Goal: Task Accomplishment & Management: Use online tool/utility

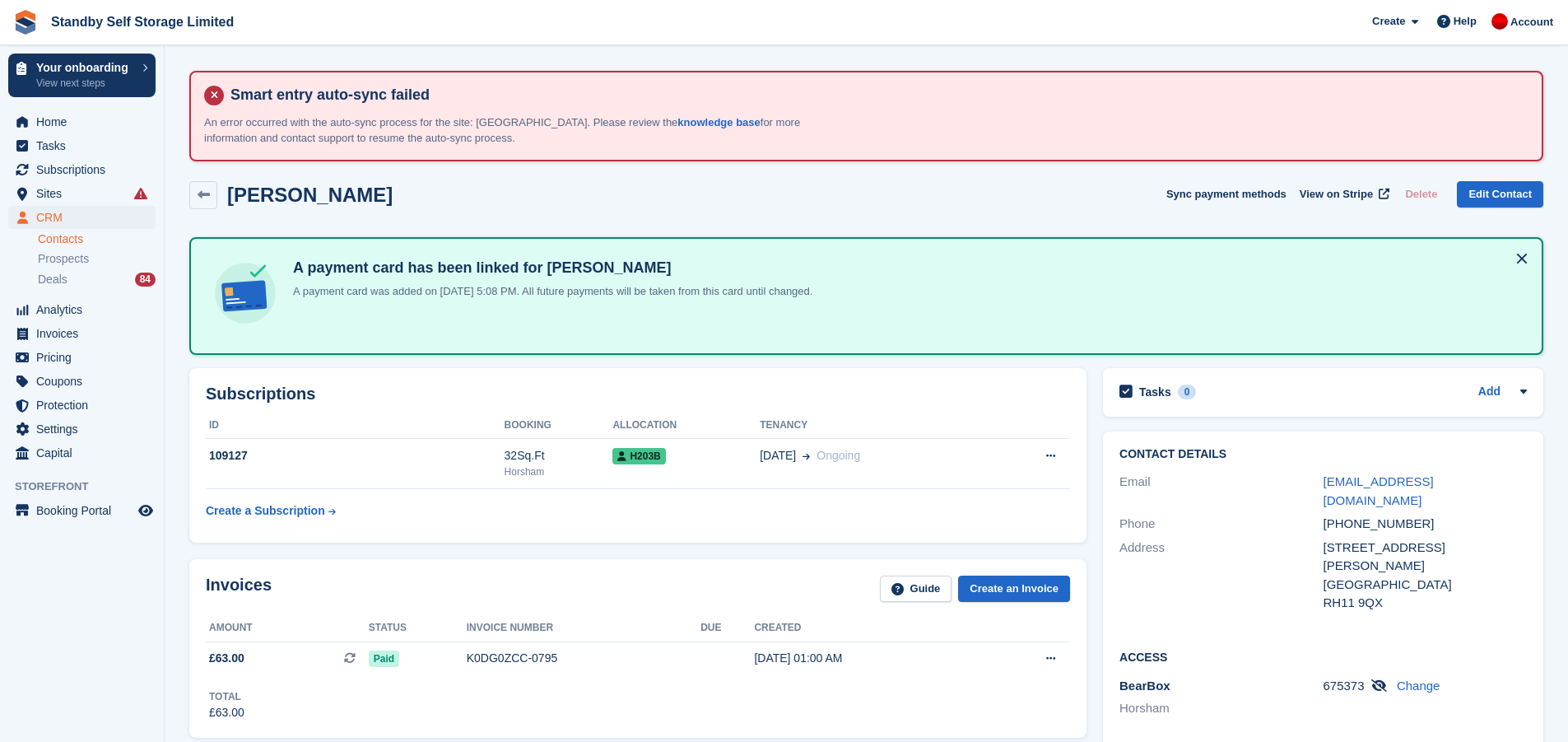
scroll to position [329, 0]
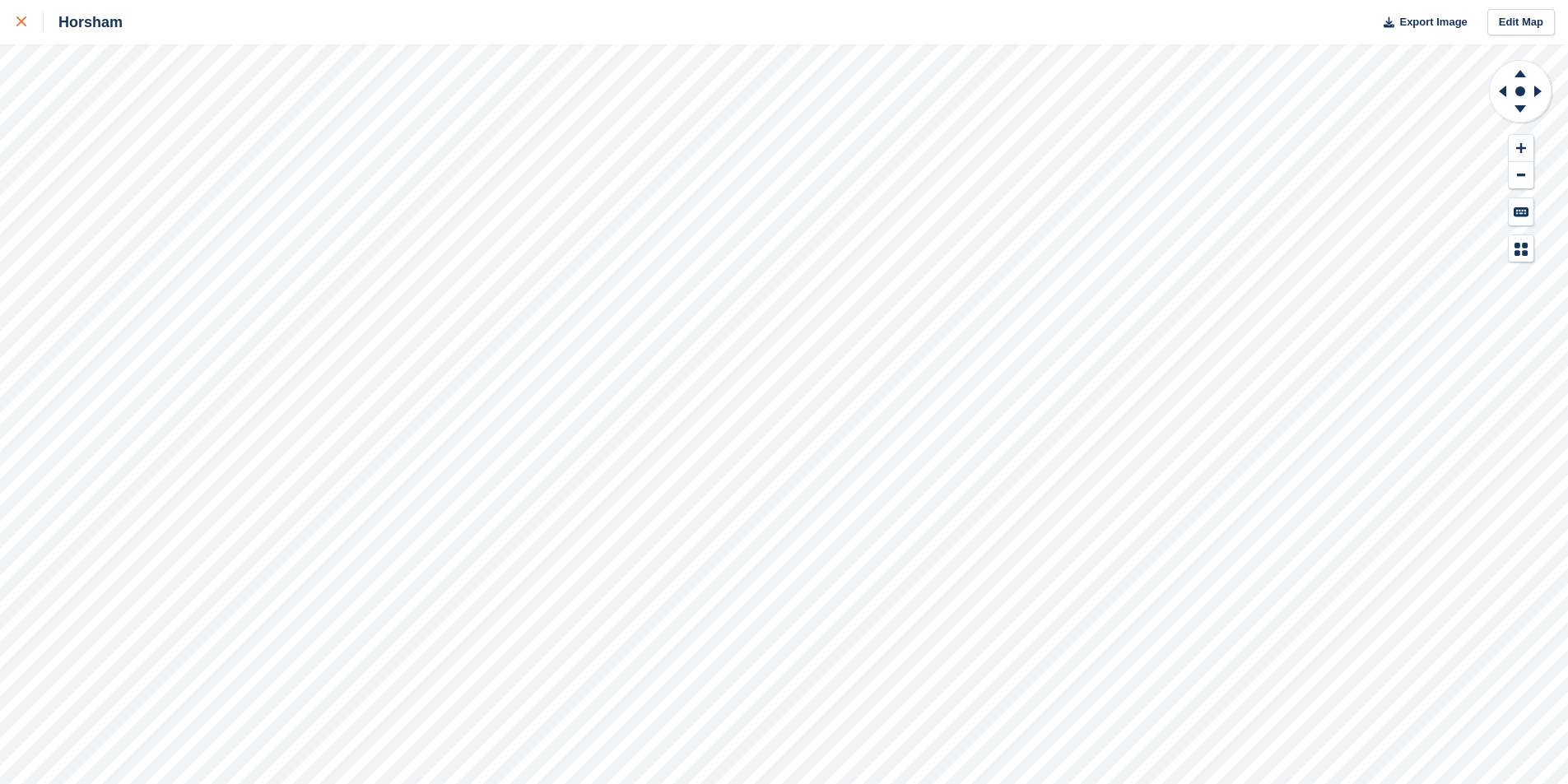
click at [12, 23] on link at bounding box center [21, 22] width 43 height 44
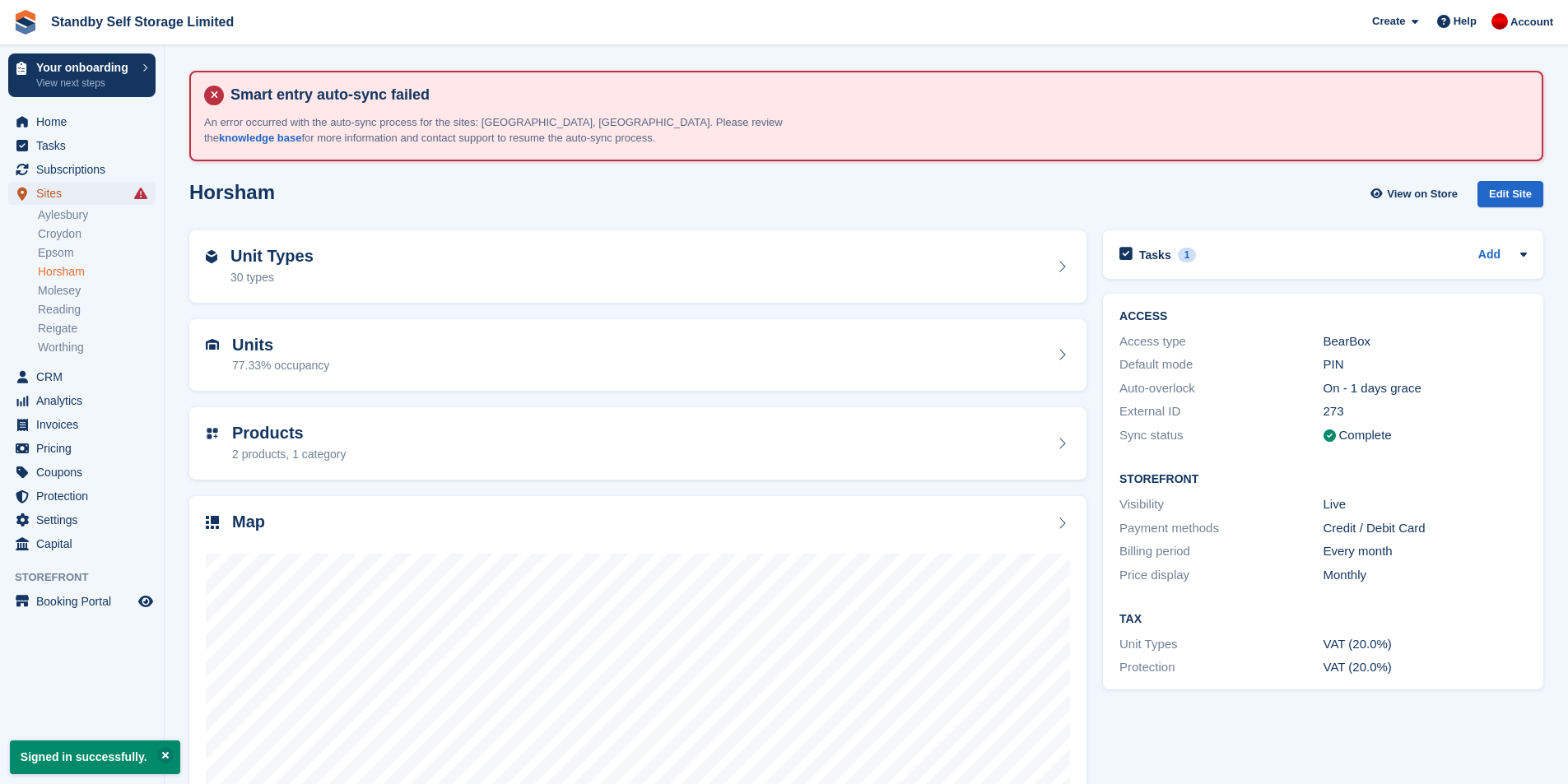
click at [70, 194] on span "Sites" at bounding box center [86, 194] width 99 height 23
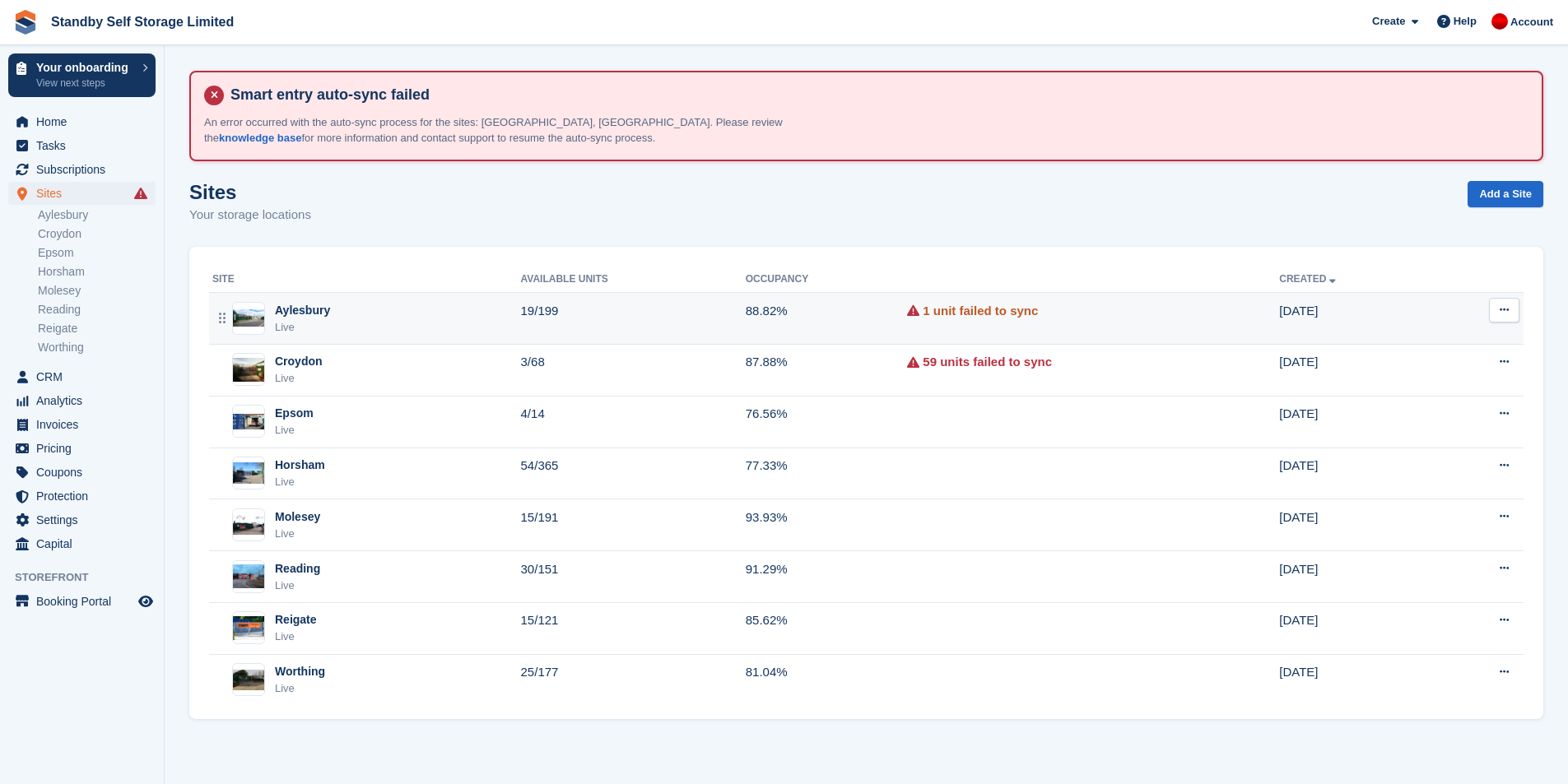
click at [977, 313] on link "1 unit failed to sync" at bounding box center [980, 311] width 115 height 19
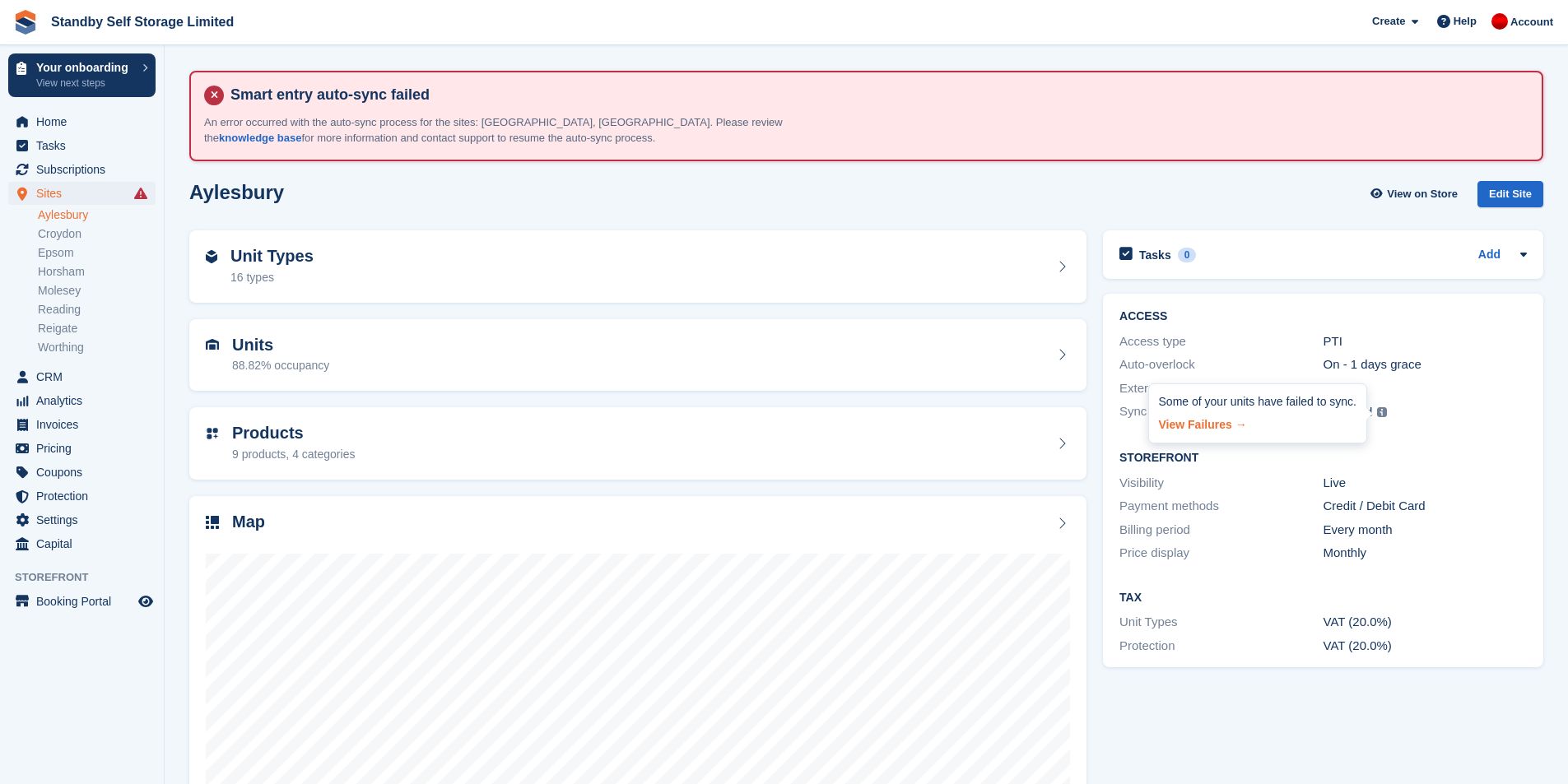
click at [1211, 419] on link "View Failures →" at bounding box center [1257, 422] width 197 height 23
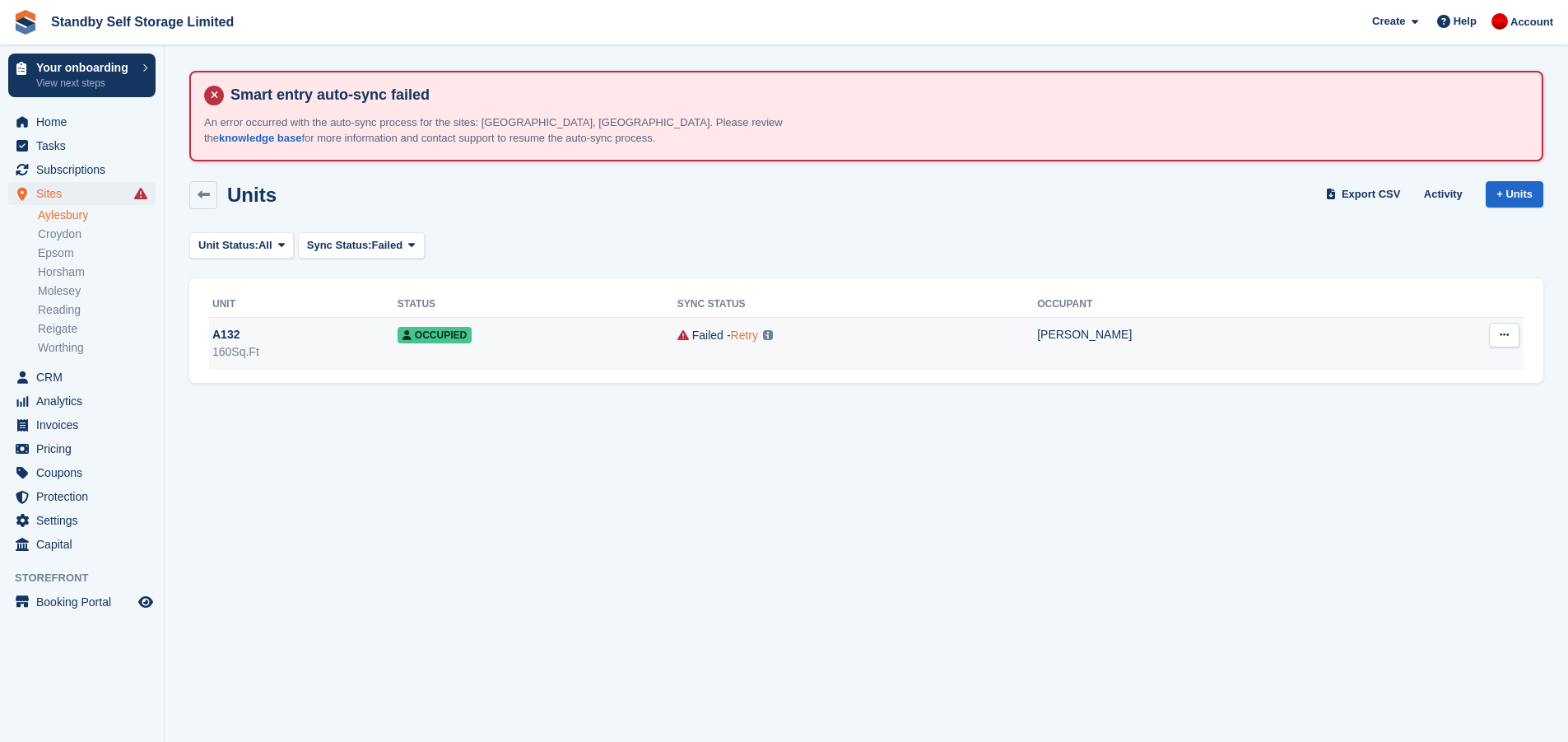
click at [731, 337] on link "Retry" at bounding box center [744, 335] width 27 height 13
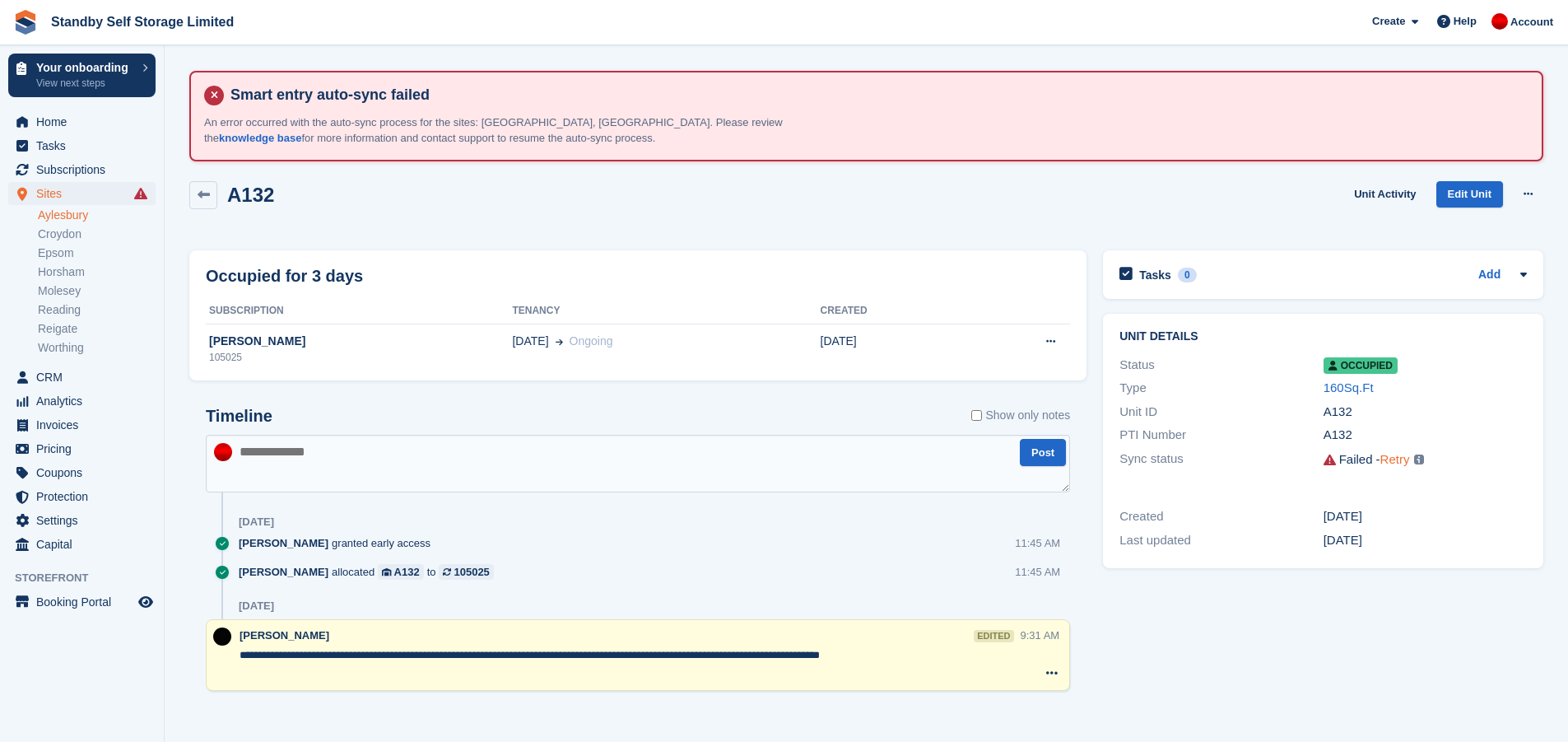
click at [1399, 462] on link "Retry" at bounding box center [1395, 460] width 29 height 14
click at [1187, 477] on link "Learn more →" at bounding box center [1251, 476] width 234 height 23
click at [997, 225] on div "A132 Unit Activity Edit Unit Overlock Deallocate" at bounding box center [866, 205] width 1354 height 47
click at [108, 119] on span "Home" at bounding box center [86, 122] width 99 height 23
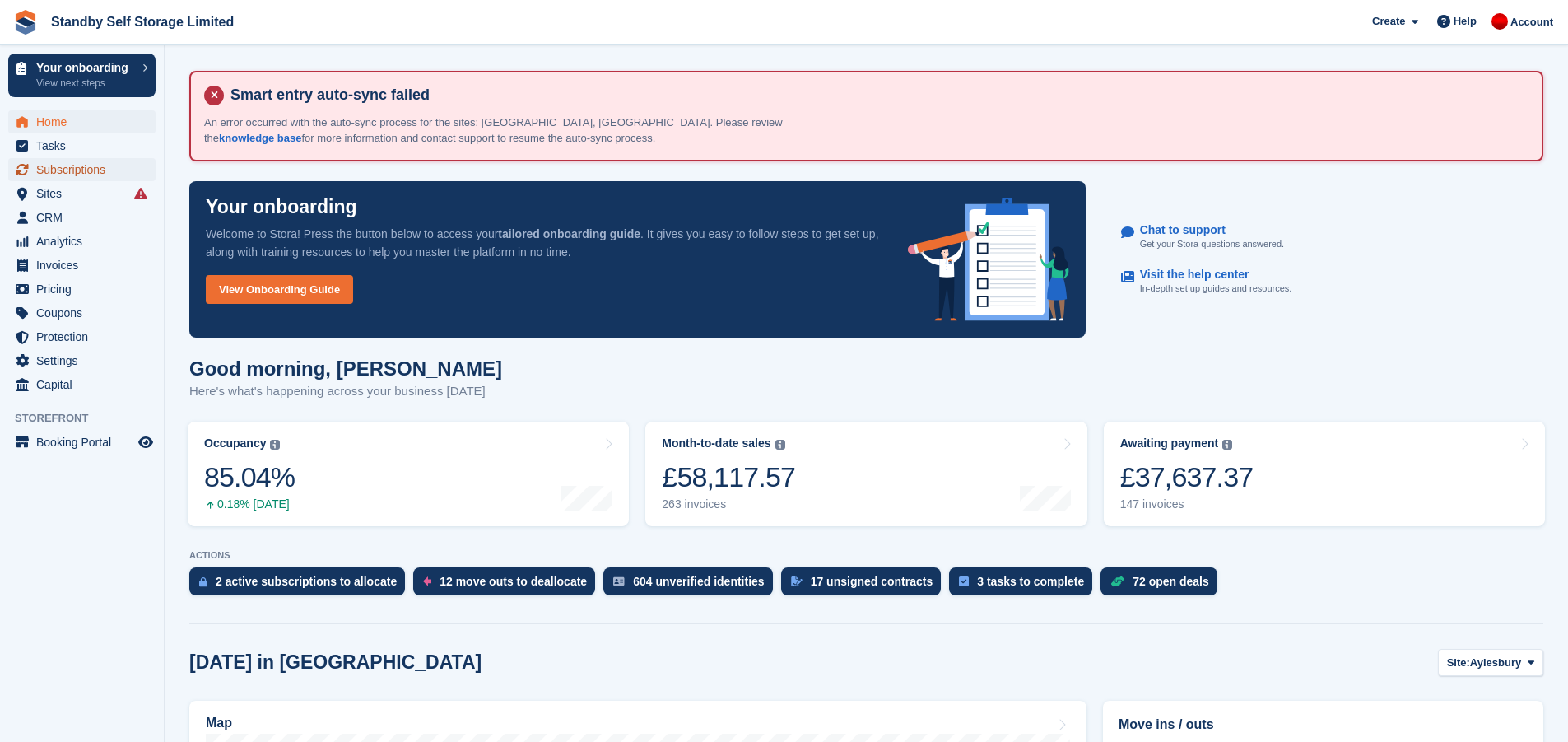
click at [67, 167] on span "Subscriptions" at bounding box center [86, 170] width 99 height 23
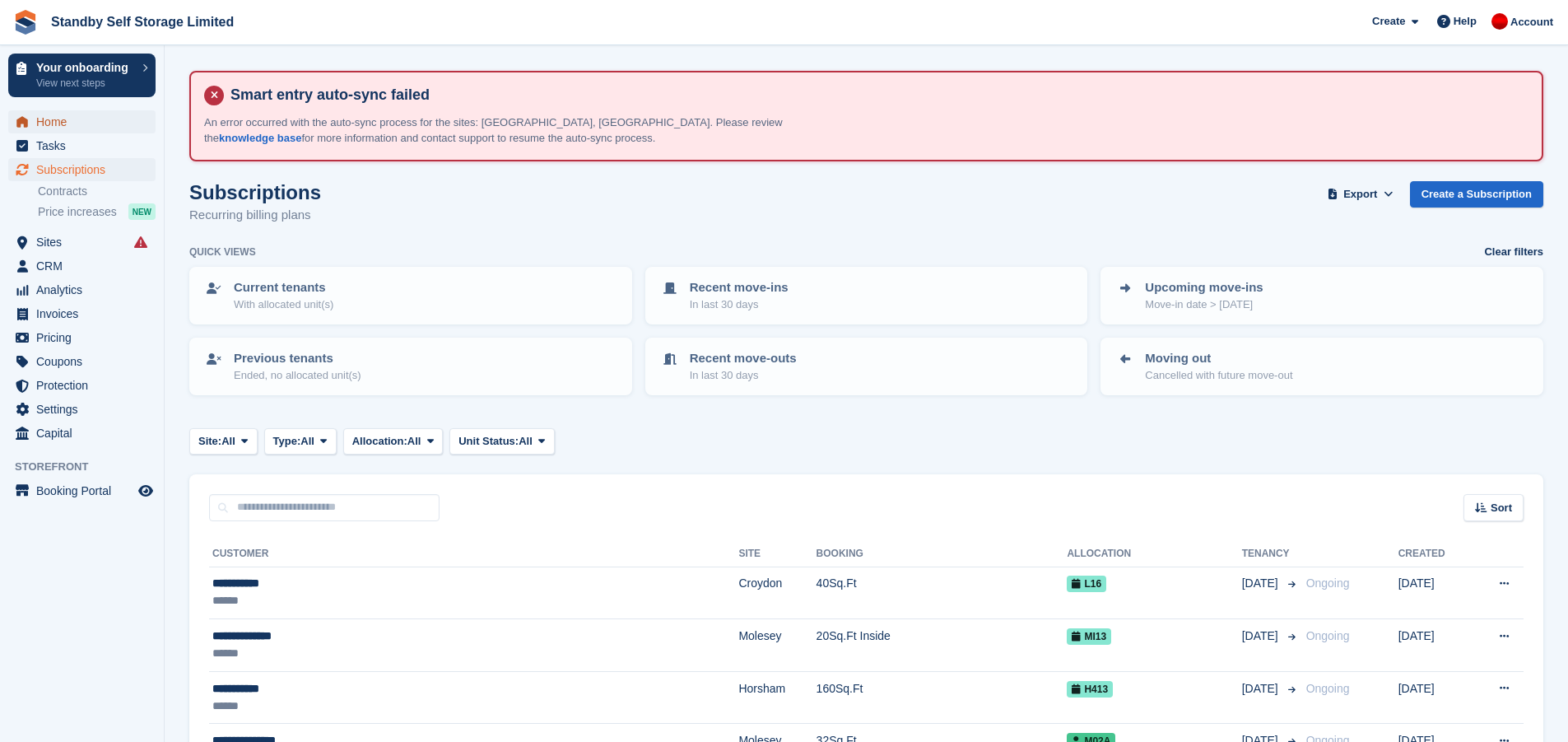
click at [85, 118] on span "Home" at bounding box center [86, 122] width 99 height 23
